Goal: Information Seeking & Learning: Learn about a topic

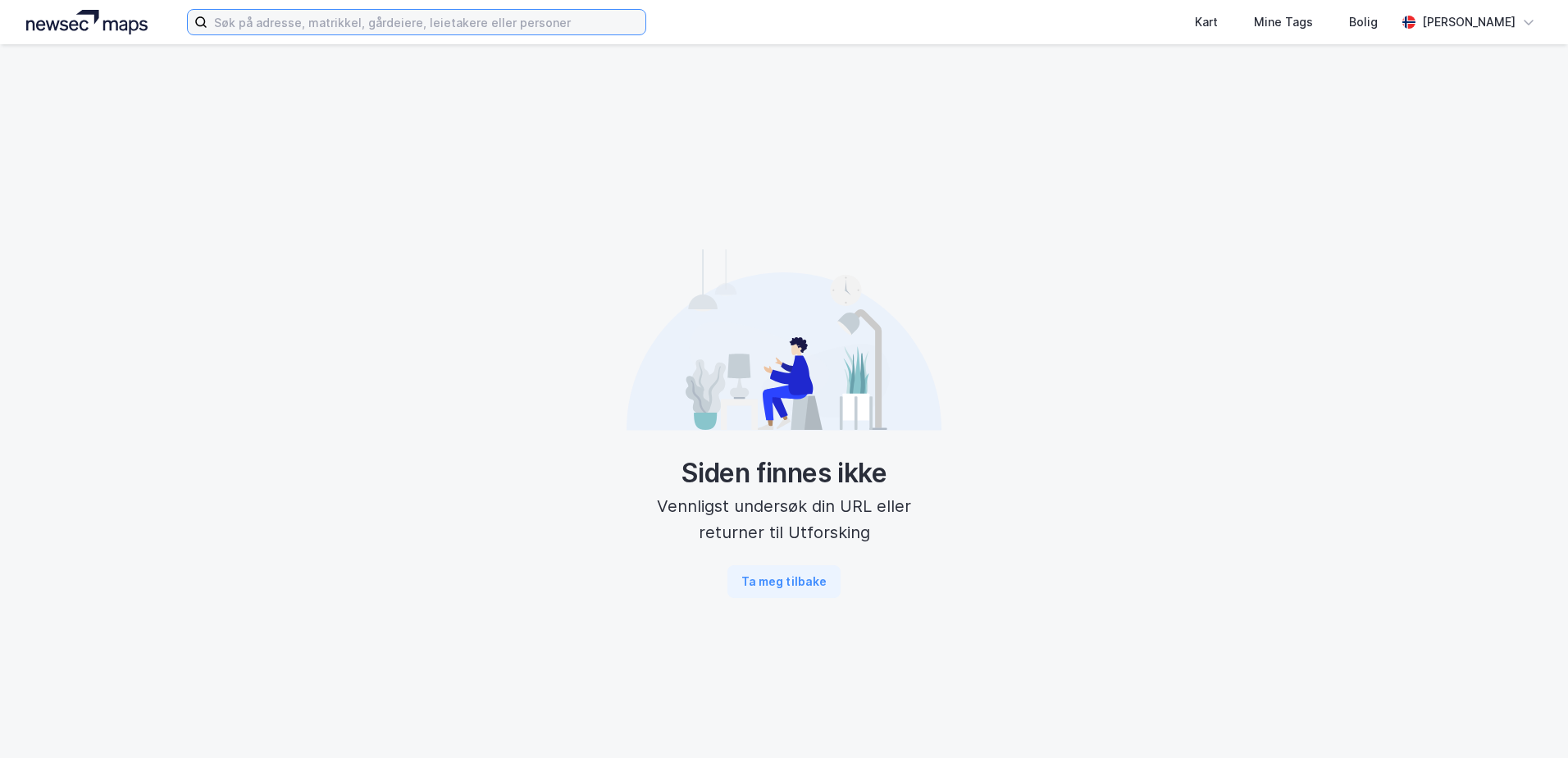
click at [441, 28] on input at bounding box center [426, 22] width 438 height 25
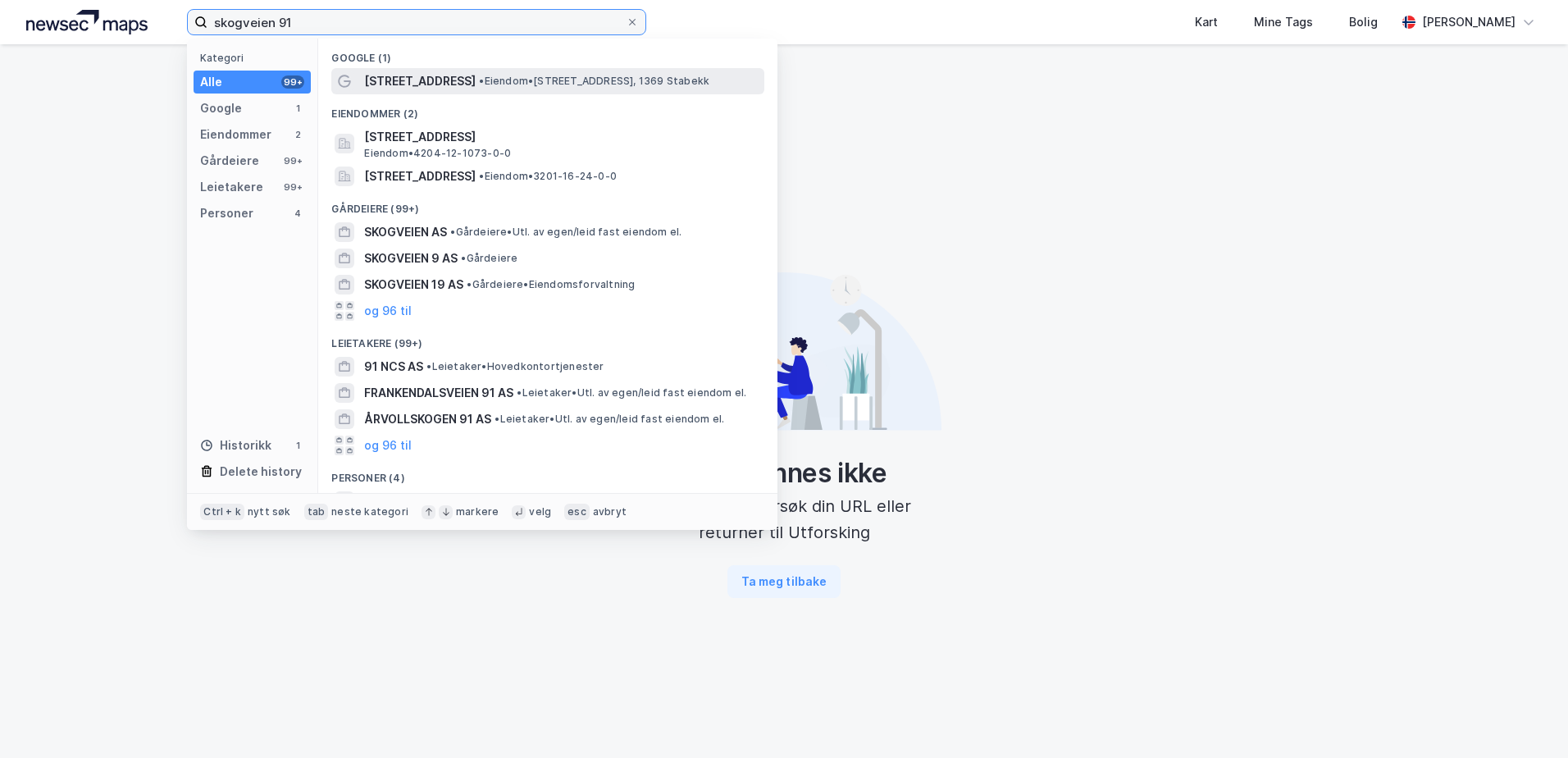
type input "skogveien 91"
click at [425, 81] on span "[STREET_ADDRESS]" at bounding box center [420, 81] width 111 height 19
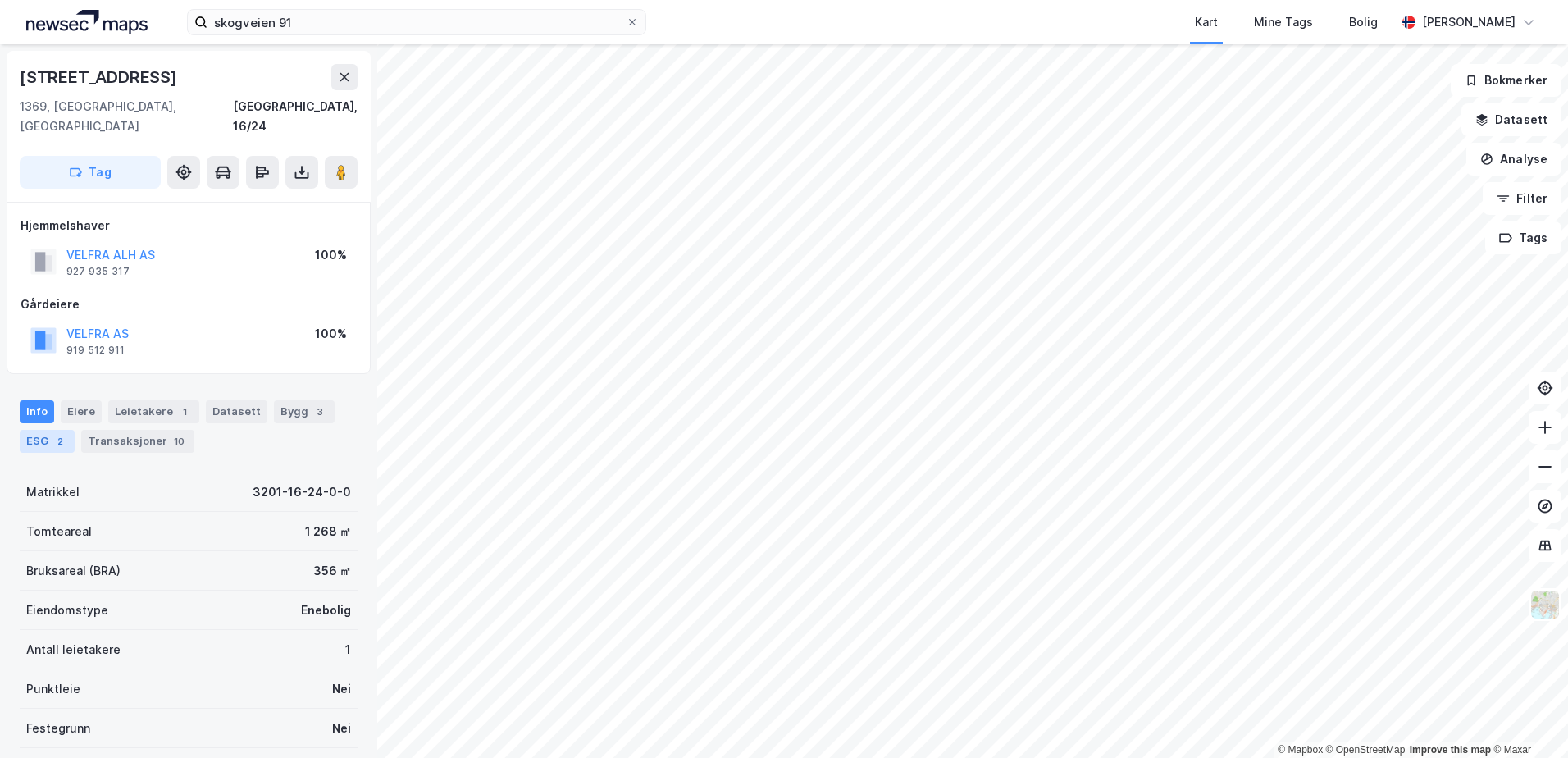
click at [44, 430] on div "ESG 2" at bounding box center [47, 441] width 55 height 23
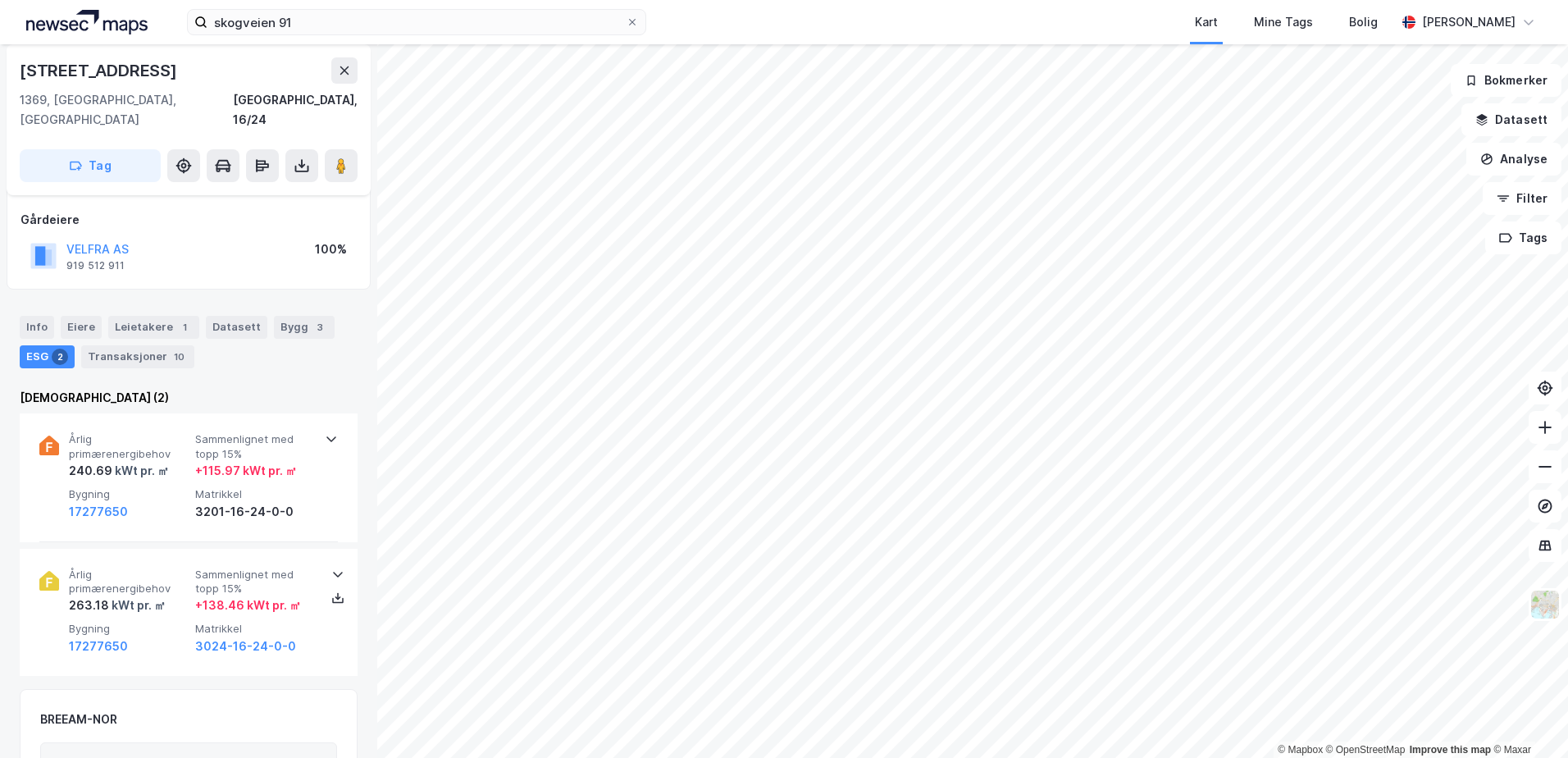
scroll to position [85, 0]
click at [327, 431] on icon at bounding box center [331, 437] width 13 height 13
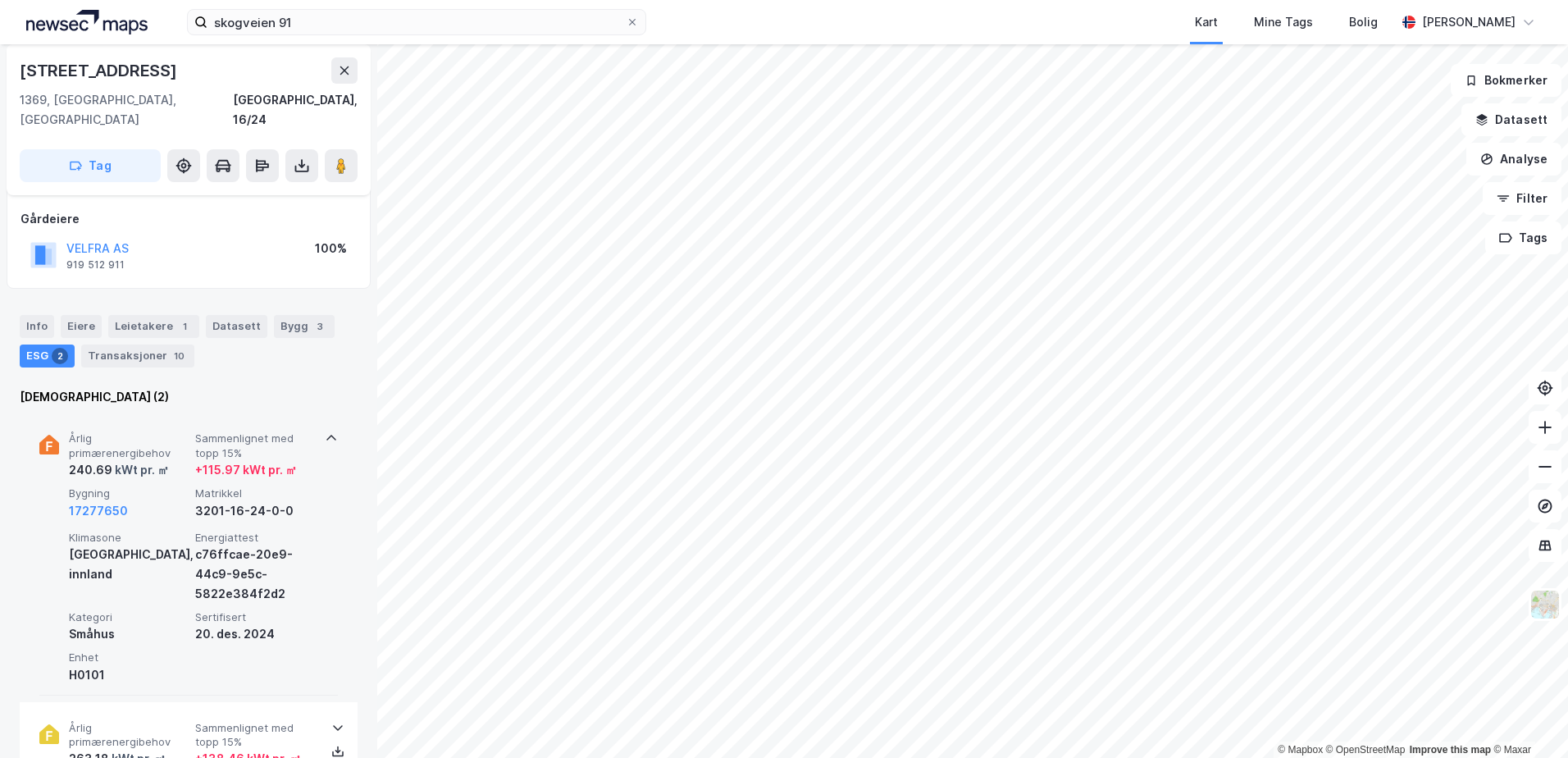
click at [325, 431] on icon at bounding box center [331, 437] width 13 height 13
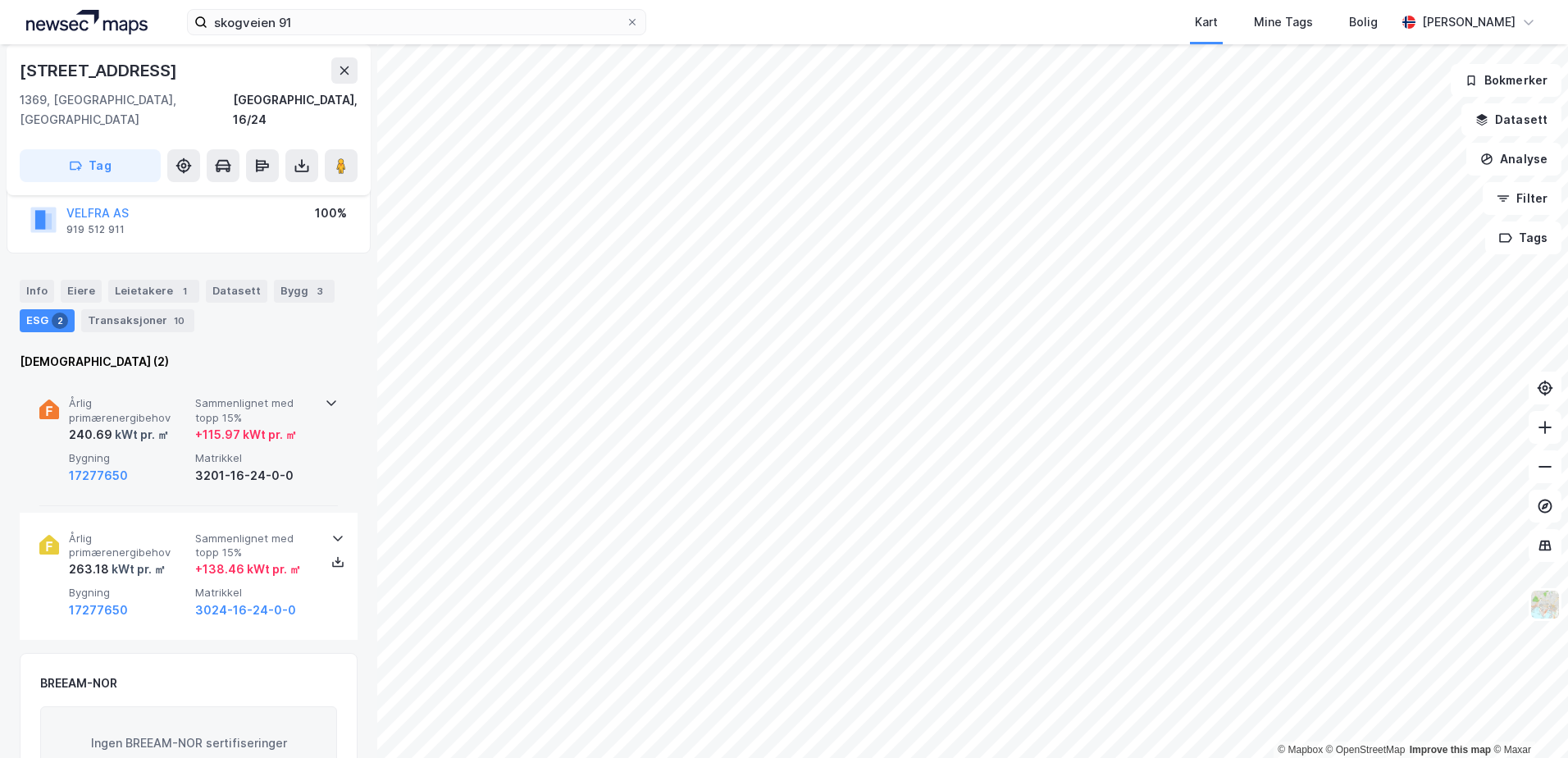
scroll to position [121, 0]
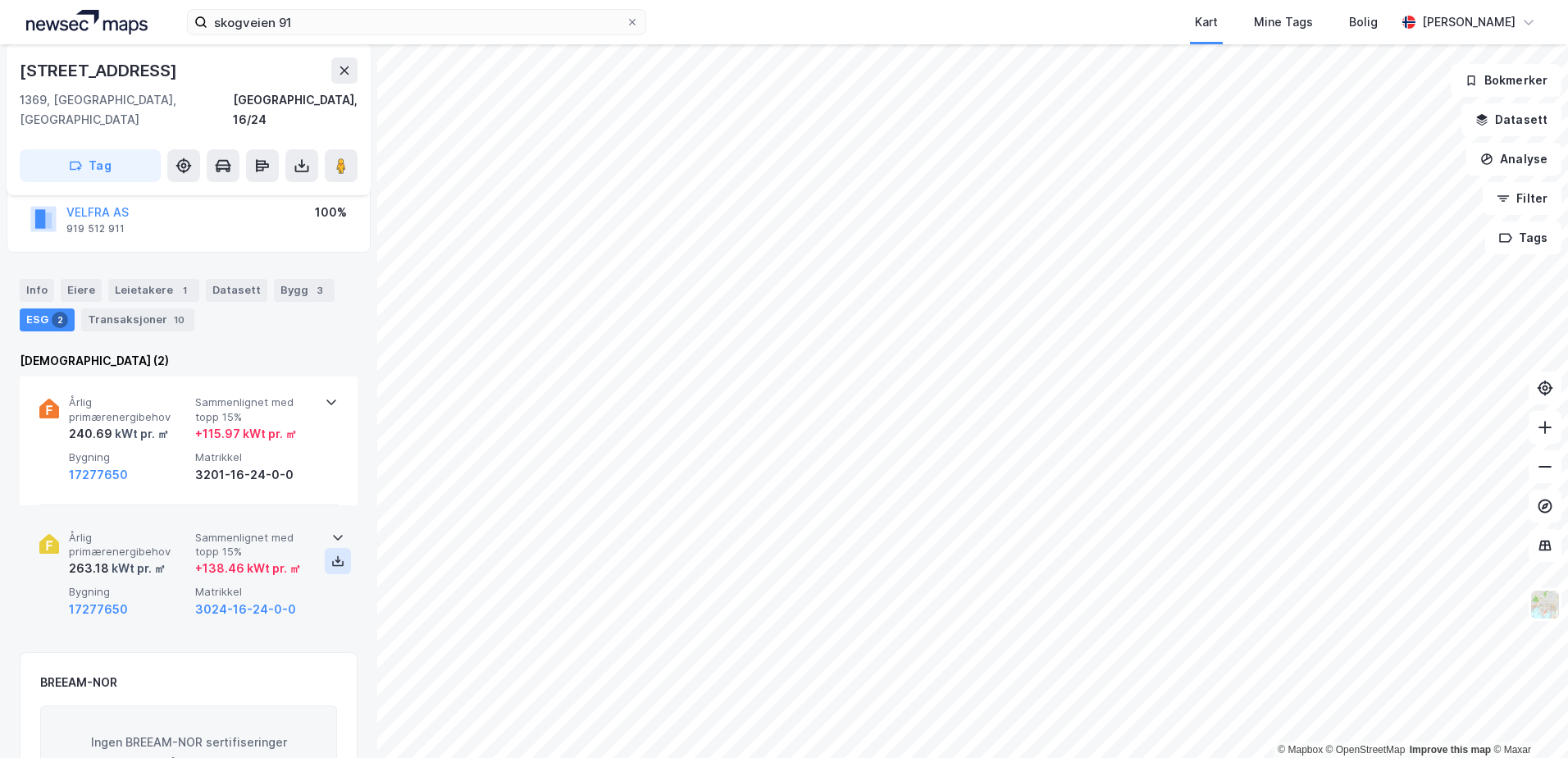
click at [334, 554] on icon at bounding box center [337, 560] width 13 height 13
